Goal: Task Accomplishment & Management: Complete application form

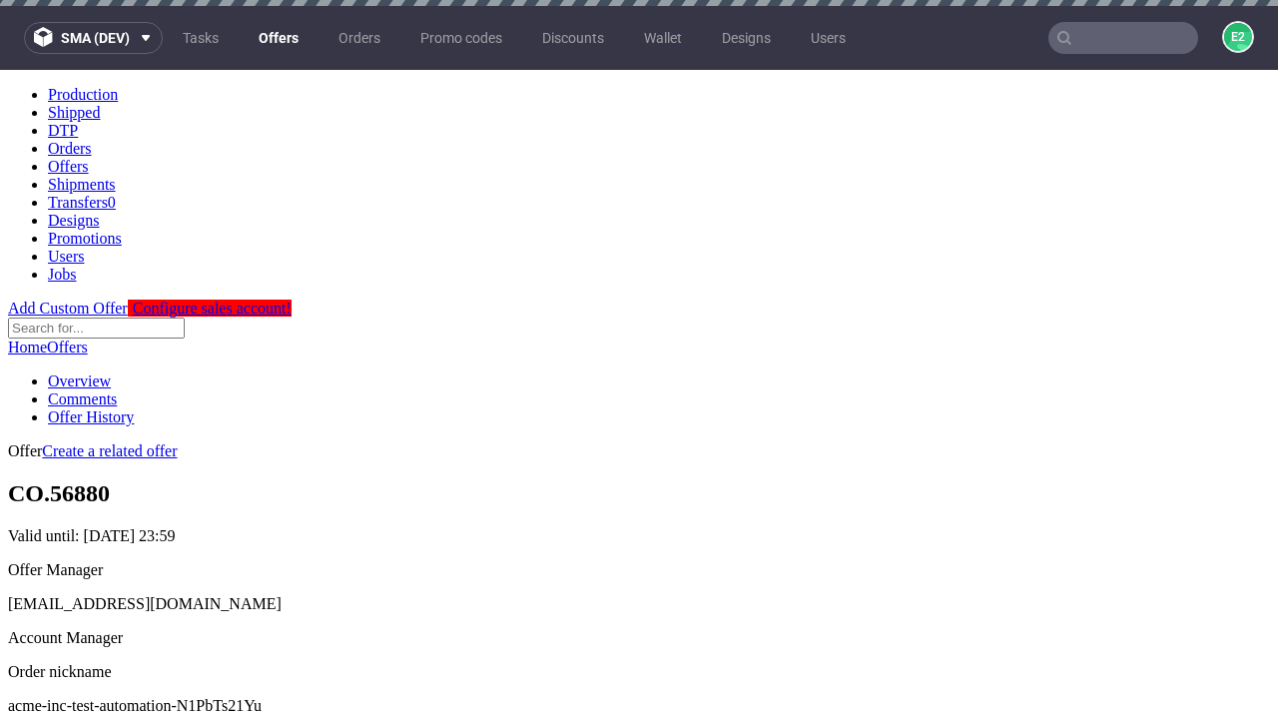
scroll to position [6, 0]
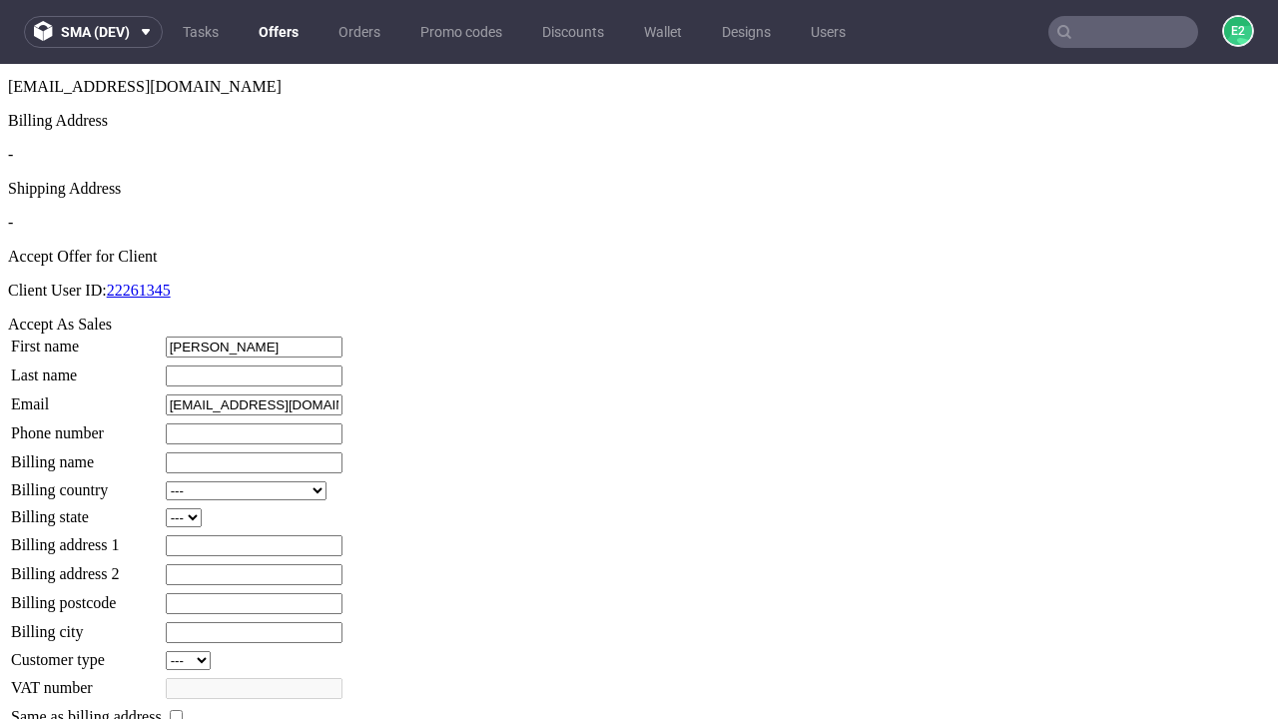
type input "Oswald"
type input "McDermott"
type input "1509813888"
type input "Delpha_Witting"
select select "13"
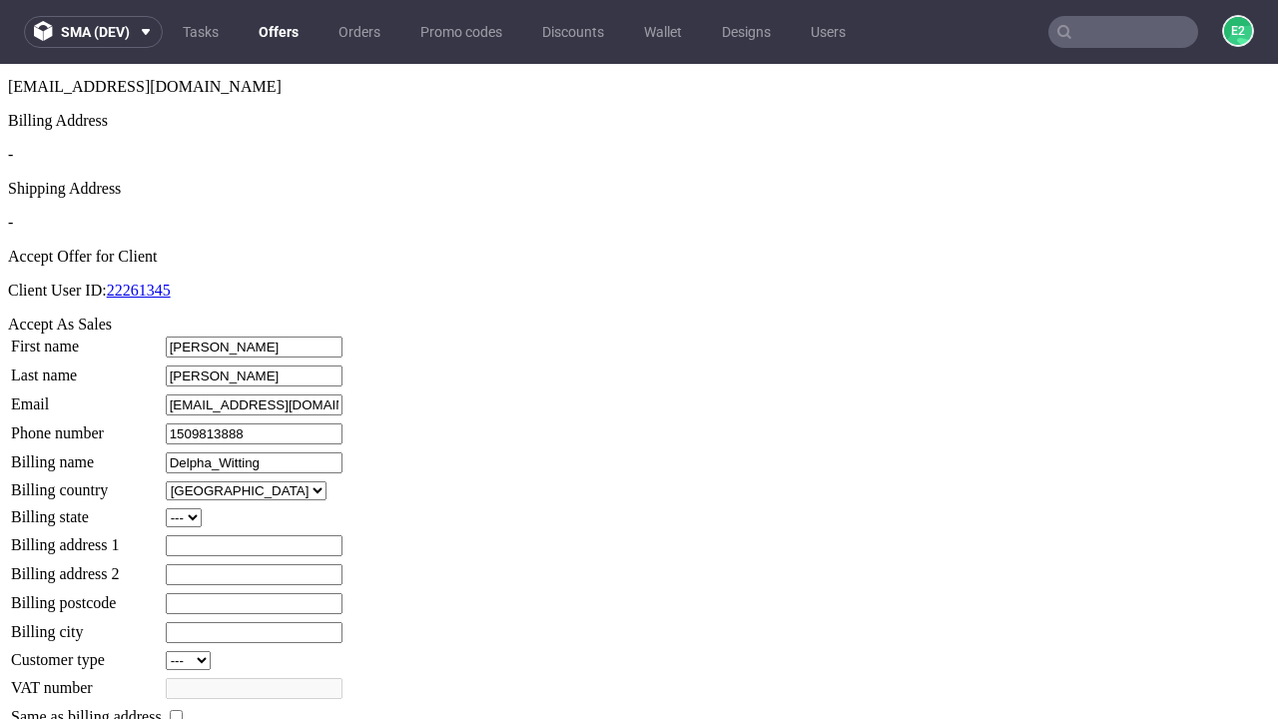
select select "132"
type input "Delpha_Witting"
type input "28 Reinger Park"
type input "KN09 6IC"
type input "Larkin-upon-Predovic"
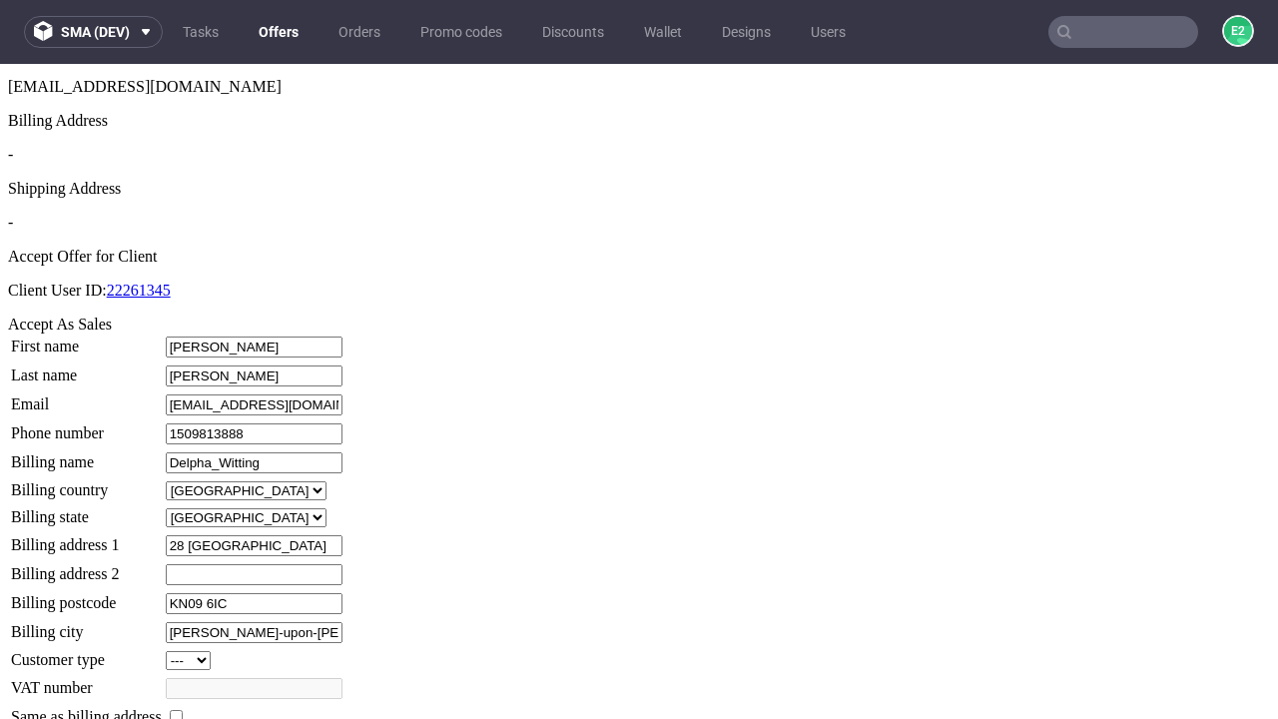
click at [183, 710] on input "checkbox" at bounding box center [176, 716] width 13 height 13
checkbox input "true"
type input "Delpha_Witting"
select select "13"
type input "28 Reinger Park"
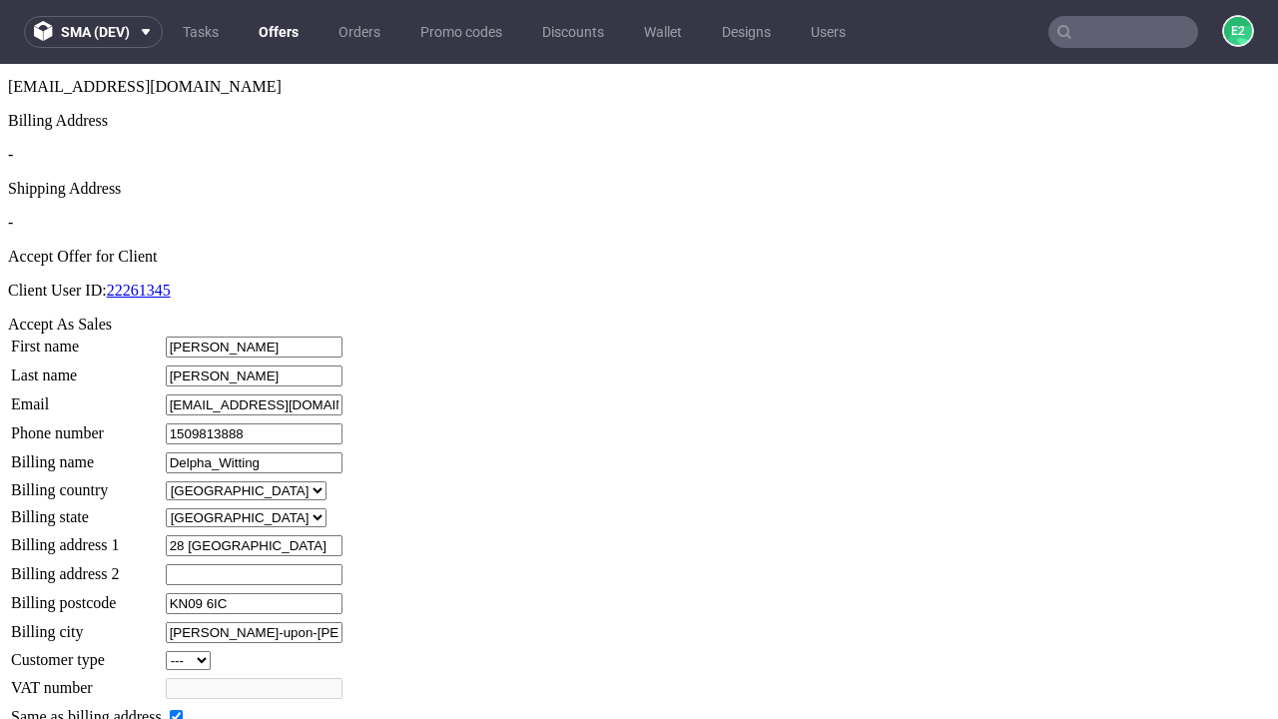
type input "KN09 6IC"
type input "Larkin-upon-Predovic"
select select "132"
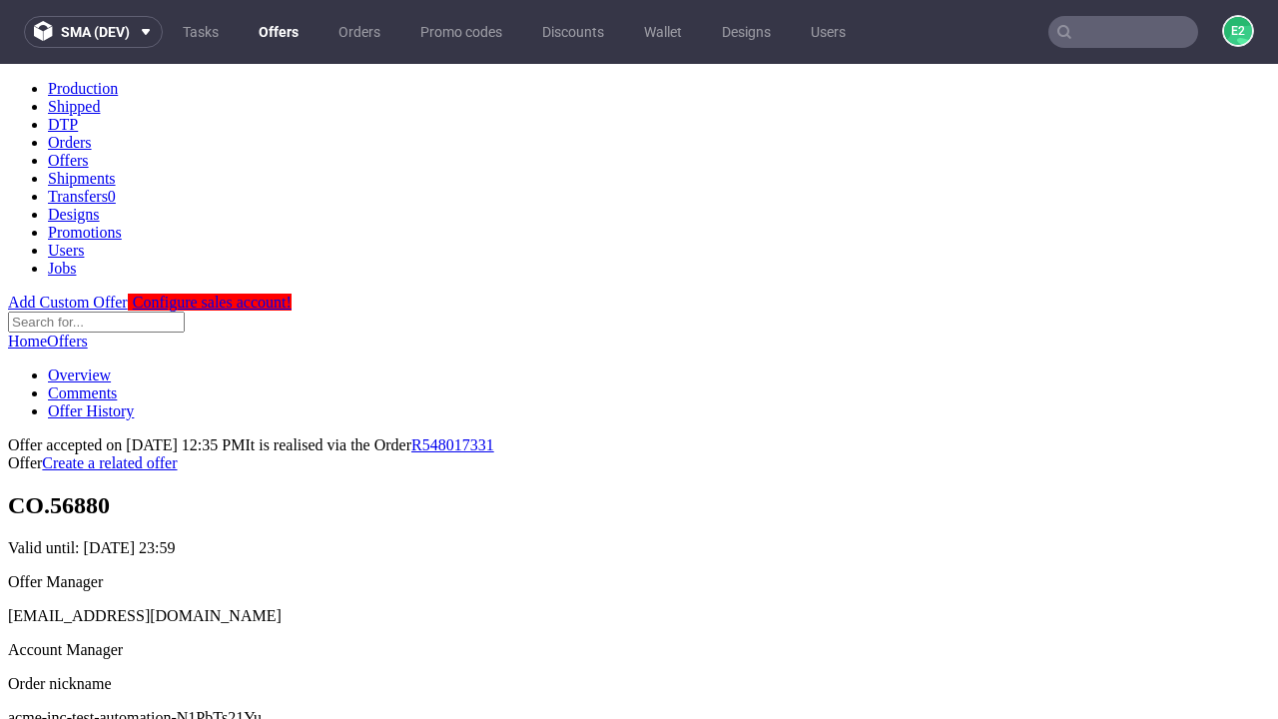
scroll to position [0, 0]
